Goal: Check status: Check status

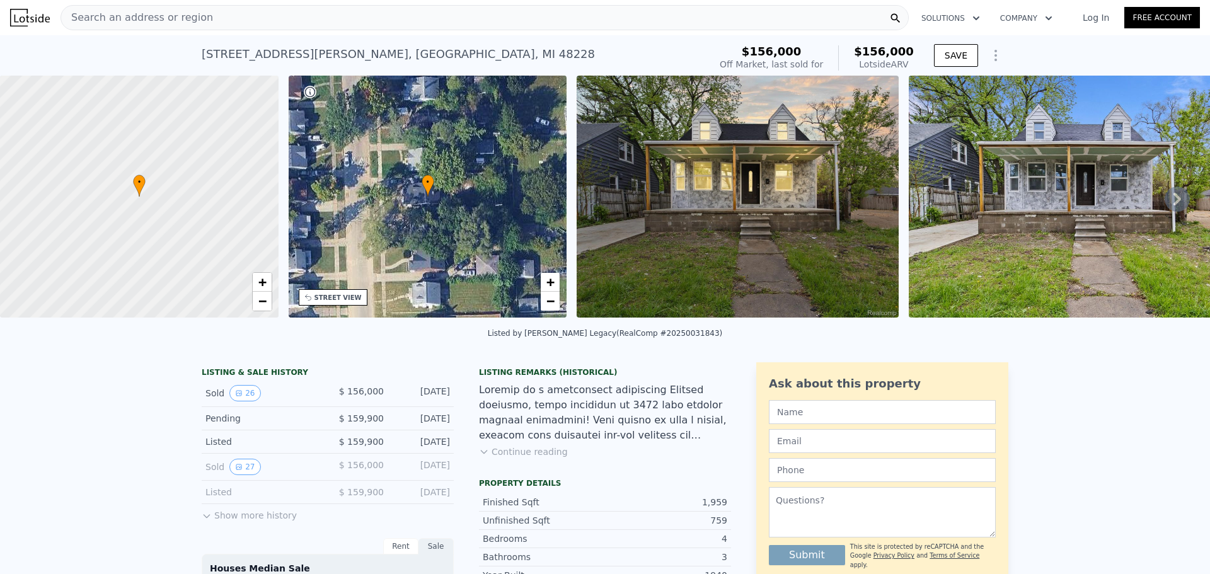
scroll to position [59, 0]
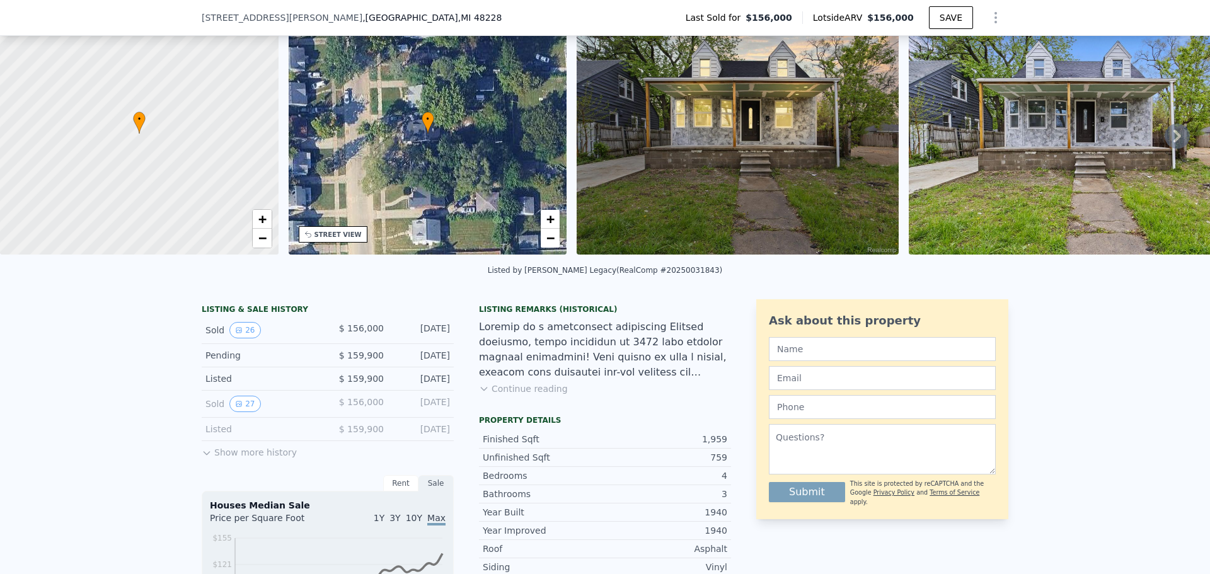
click at [241, 459] on button "Show more history" at bounding box center [249, 450] width 95 height 18
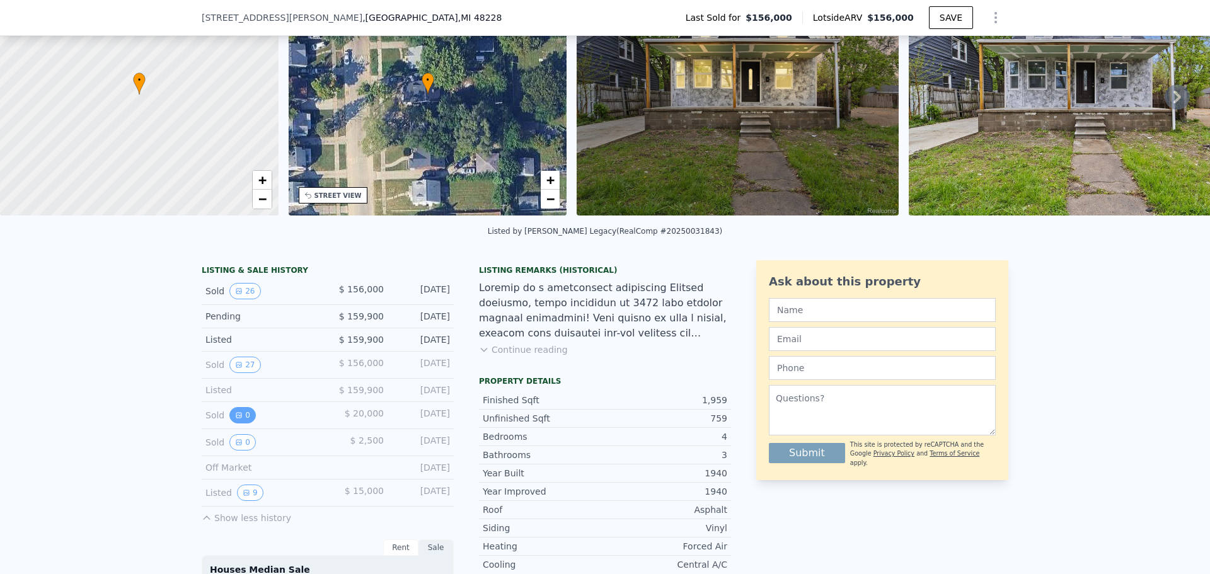
scroll to position [122, 0]
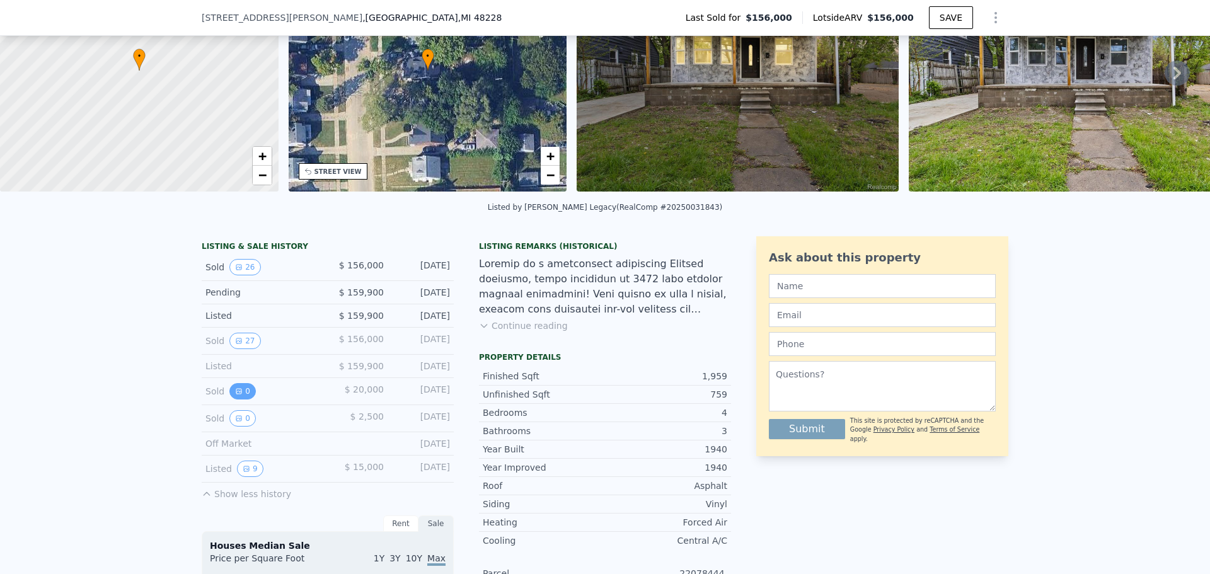
click at [235, 400] on button "0" at bounding box center [242, 391] width 26 height 16
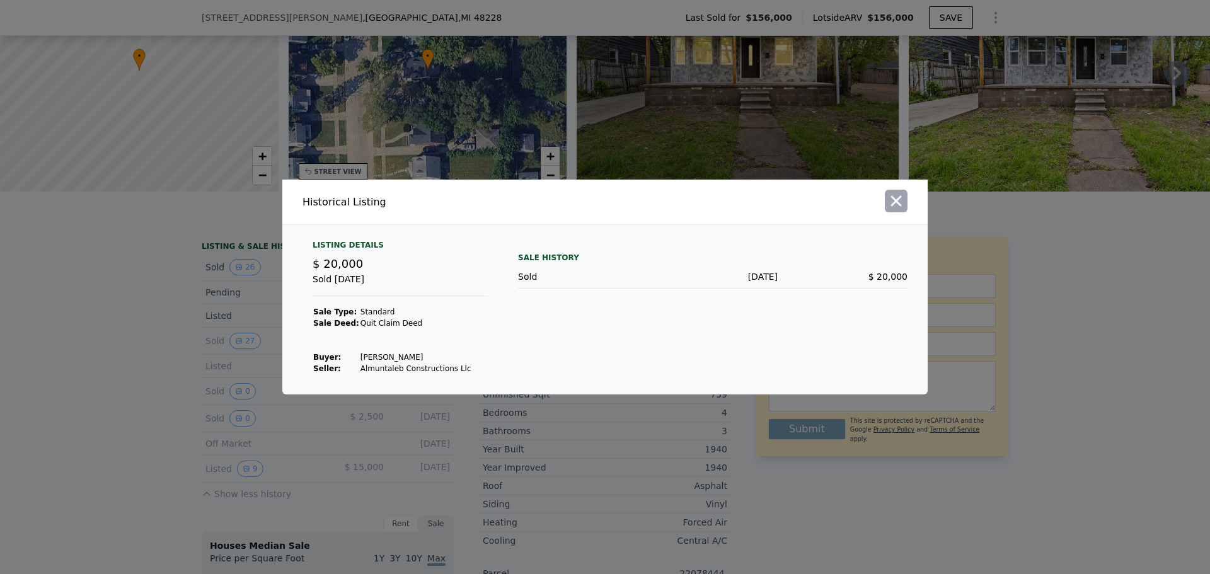
click at [892, 209] on icon "button" at bounding box center [896, 201] width 18 height 18
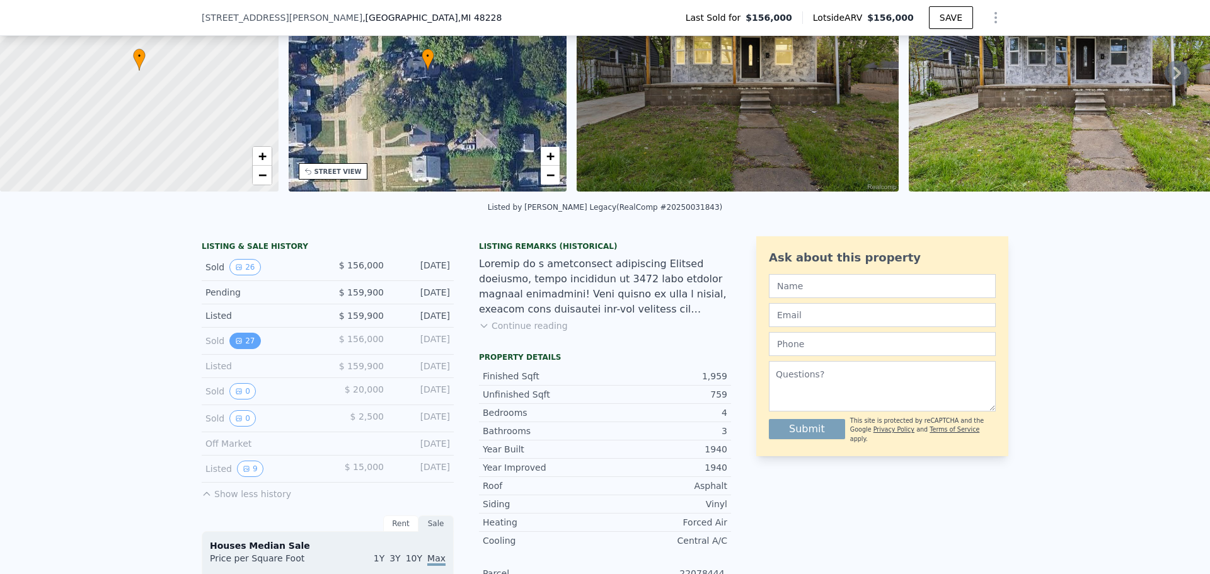
click at [245, 347] on button "27" at bounding box center [244, 341] width 31 height 16
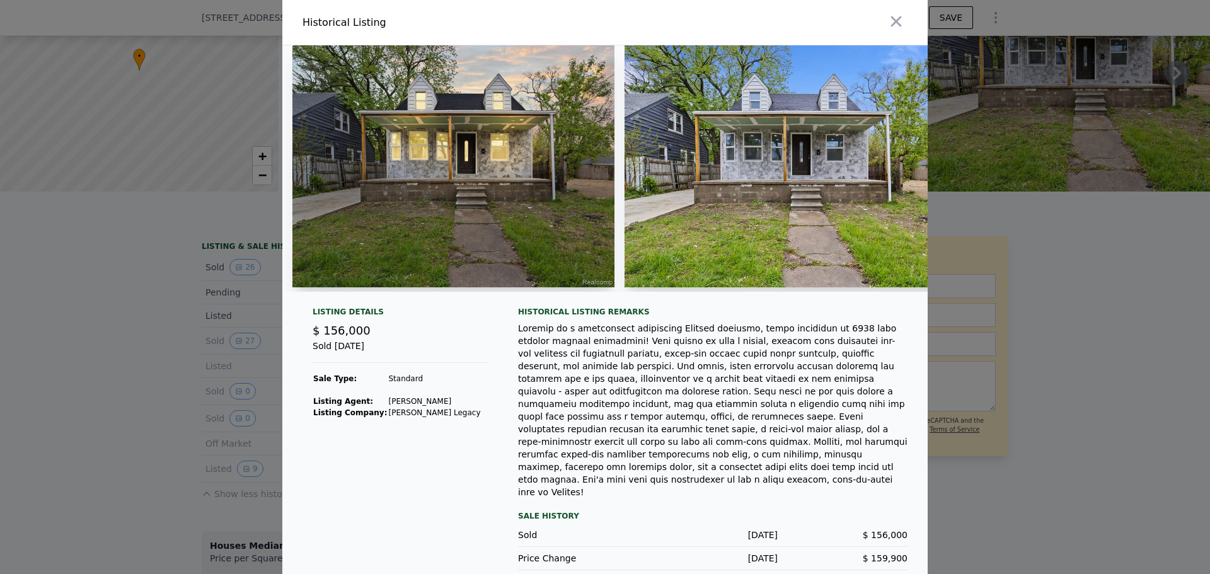
click at [888, 28] on icon "button" at bounding box center [896, 22] width 18 height 18
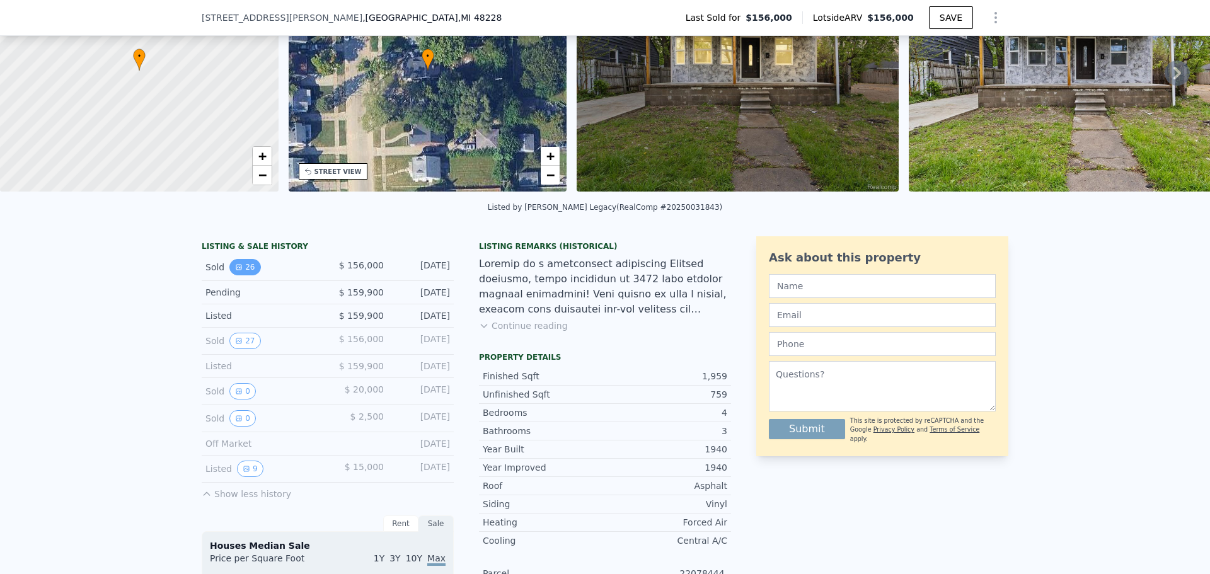
click at [246, 273] on button "26" at bounding box center [244, 267] width 31 height 16
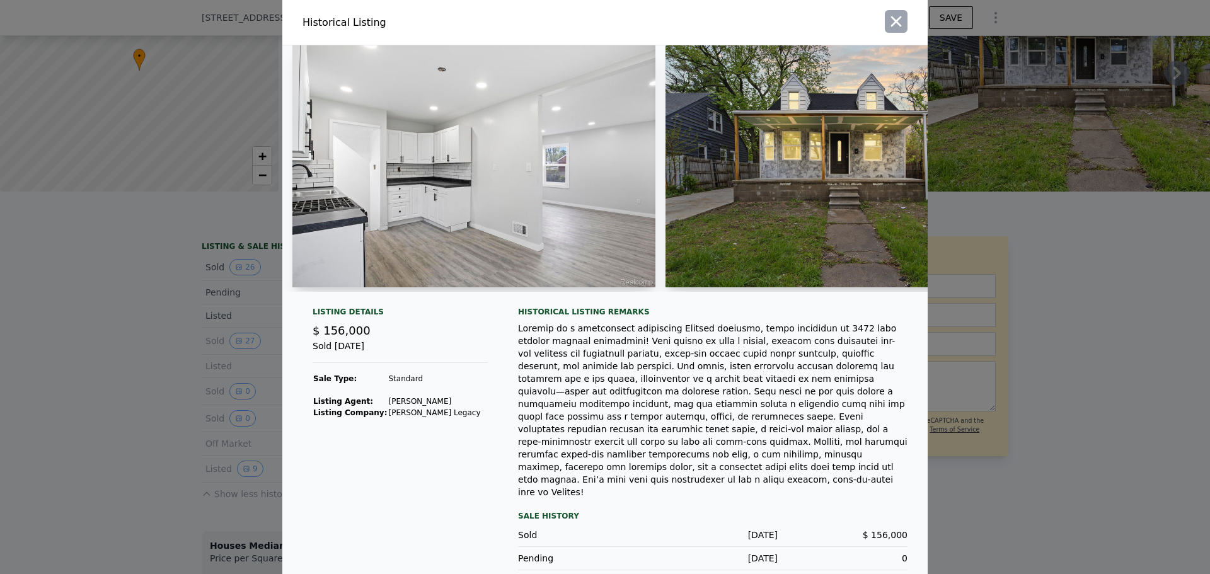
click at [885, 24] on button "button" at bounding box center [896, 21] width 23 height 23
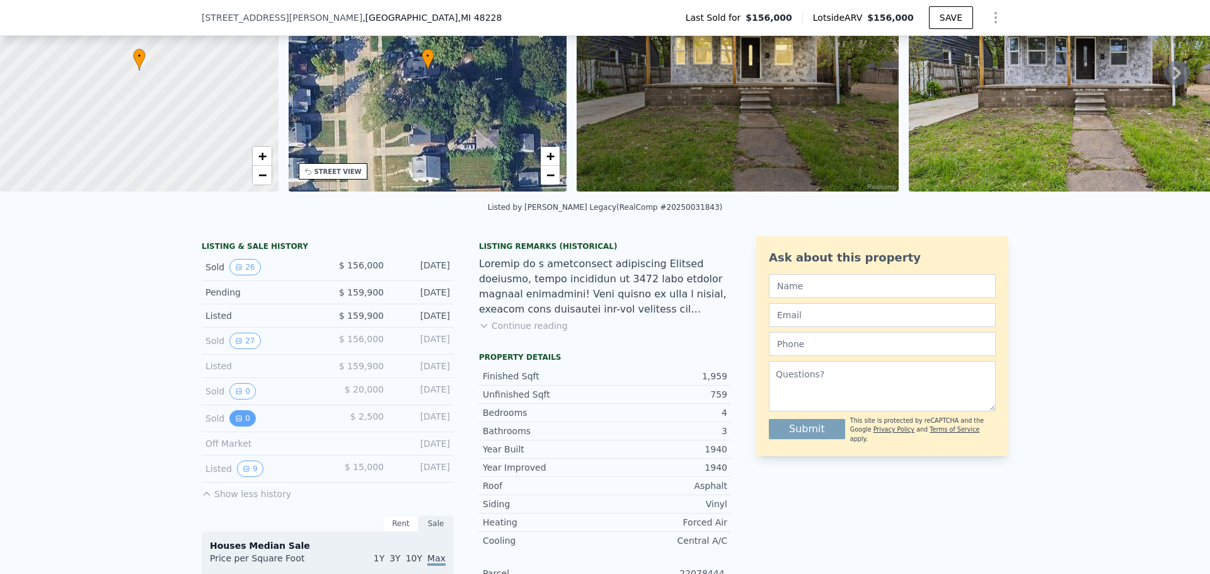
click at [238, 422] on button "0" at bounding box center [242, 418] width 26 height 16
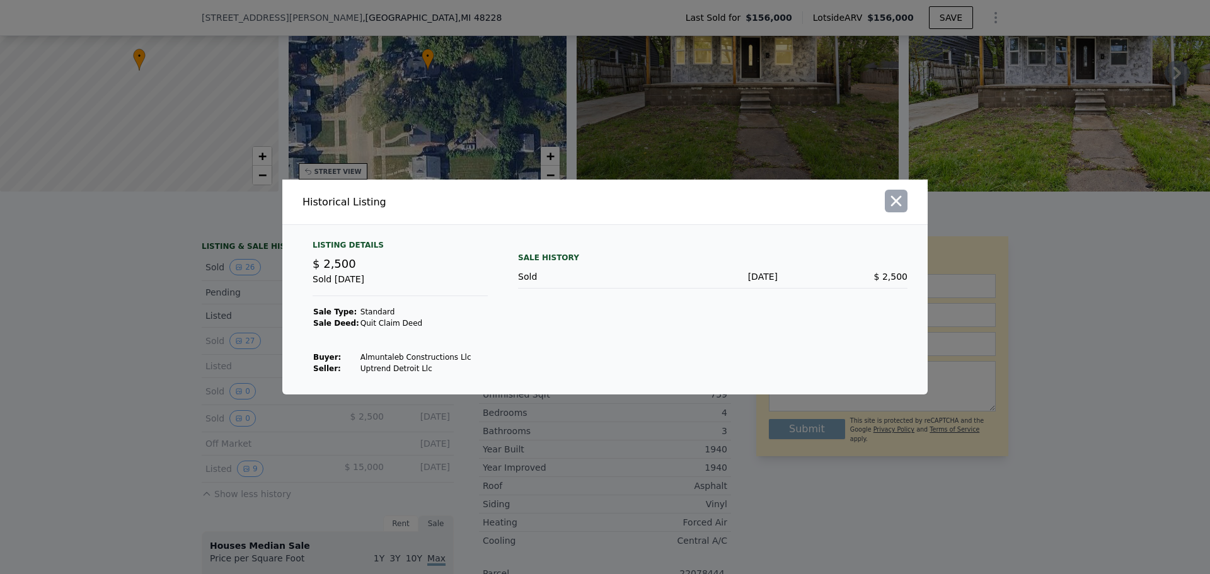
click at [888, 204] on icon "button" at bounding box center [896, 201] width 18 height 18
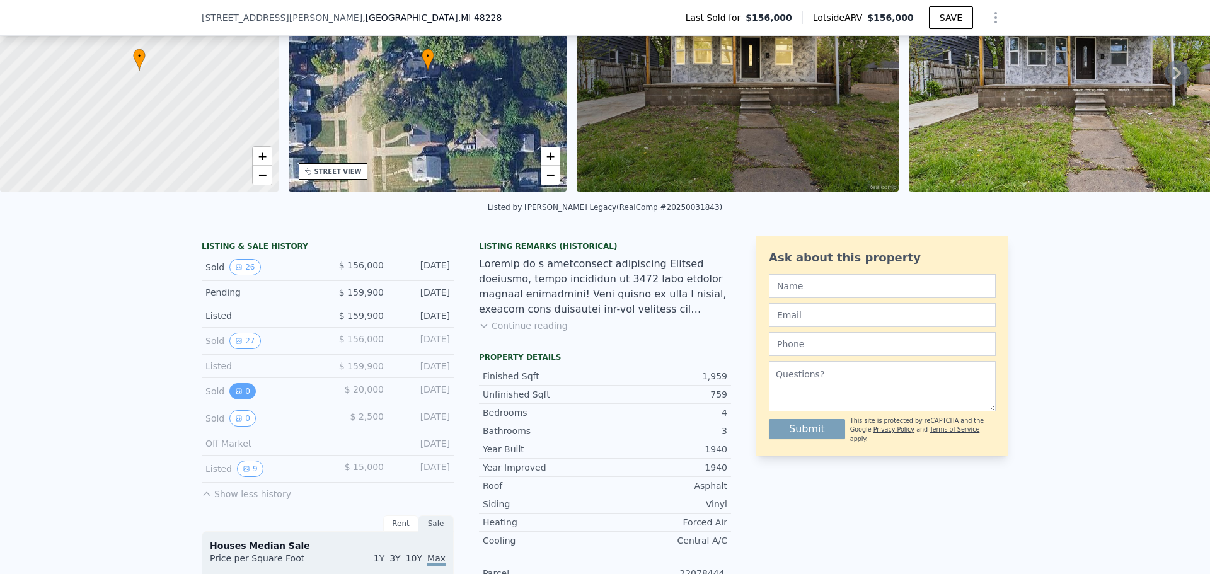
click at [243, 400] on button "0" at bounding box center [242, 391] width 26 height 16
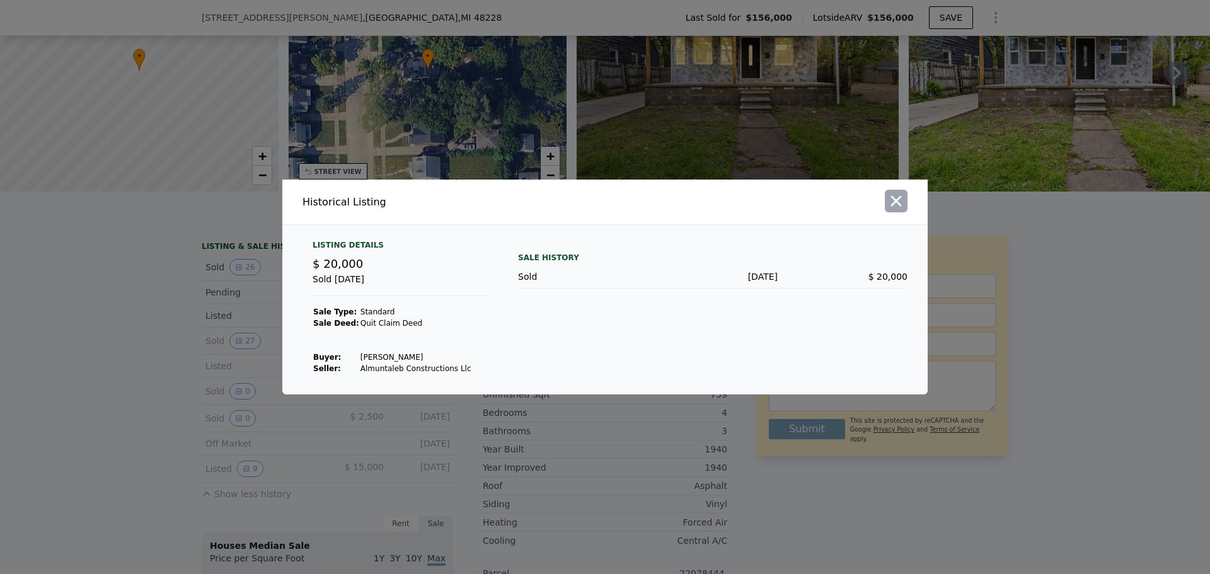
click at [895, 201] on icon "button" at bounding box center [896, 201] width 11 height 11
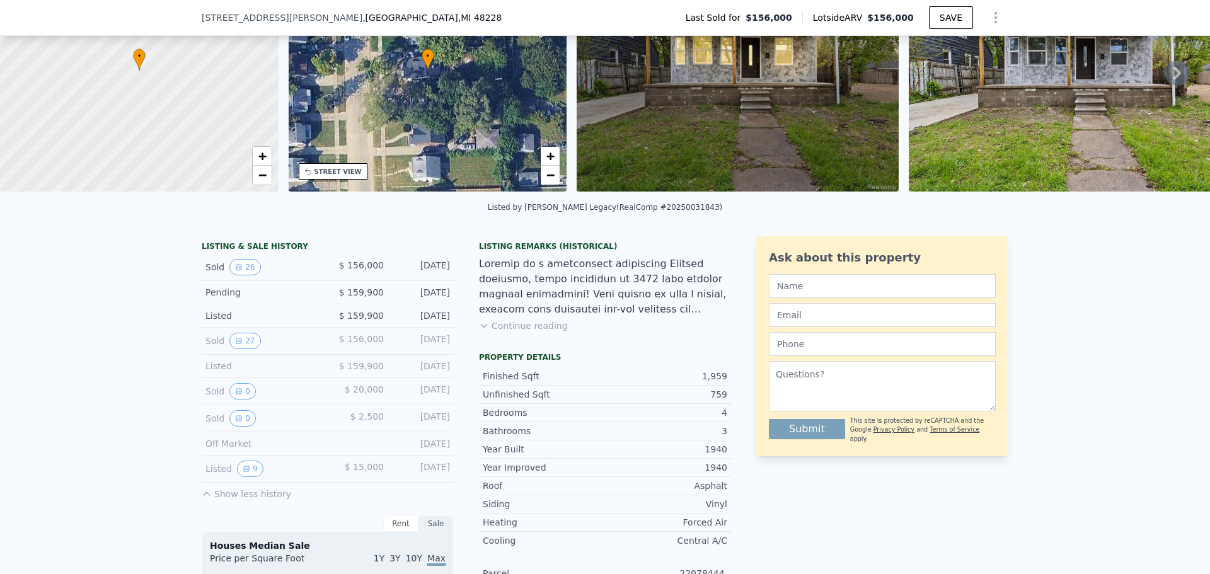
drag, startPoint x: 442, startPoint y: 401, endPoint x: 414, endPoint y: 404, distance: 27.9
click at [414, 400] on div "[DATE]" at bounding box center [422, 391] width 56 height 16
click at [240, 400] on button "0" at bounding box center [242, 391] width 26 height 16
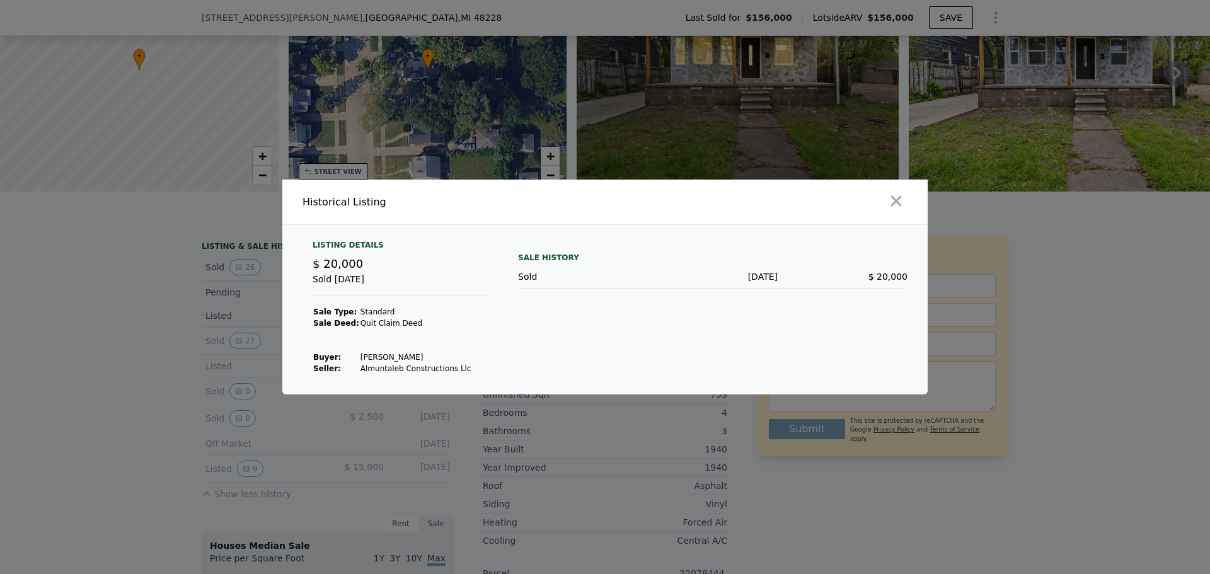
click at [899, 213] on div at bounding box center [769, 202] width 318 height 45
click at [899, 203] on icon "button" at bounding box center [896, 201] width 11 height 11
